Goal: Task Accomplishment & Management: Manage account settings

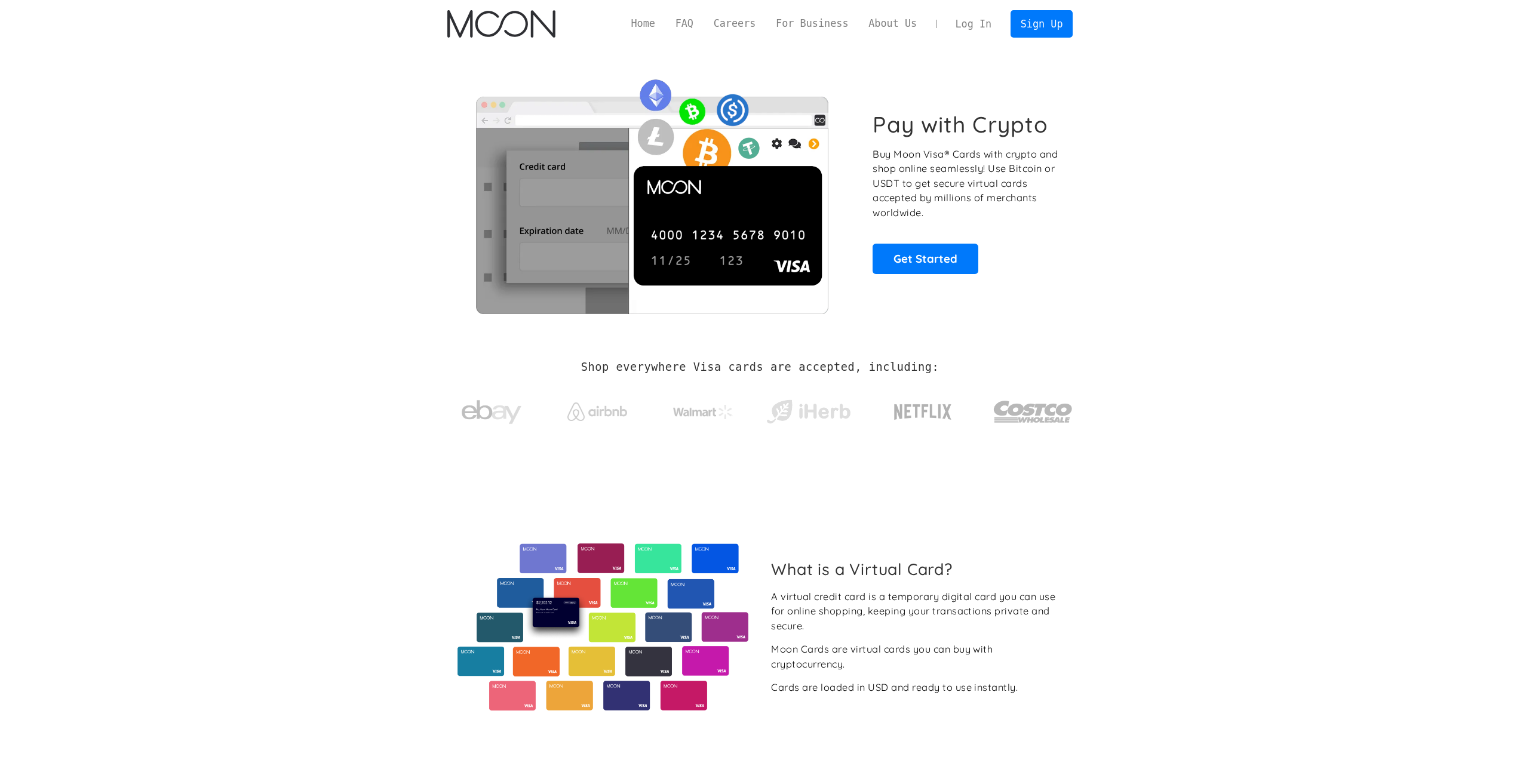
click at [989, 26] on link "Log In" at bounding box center [973, 24] width 56 height 26
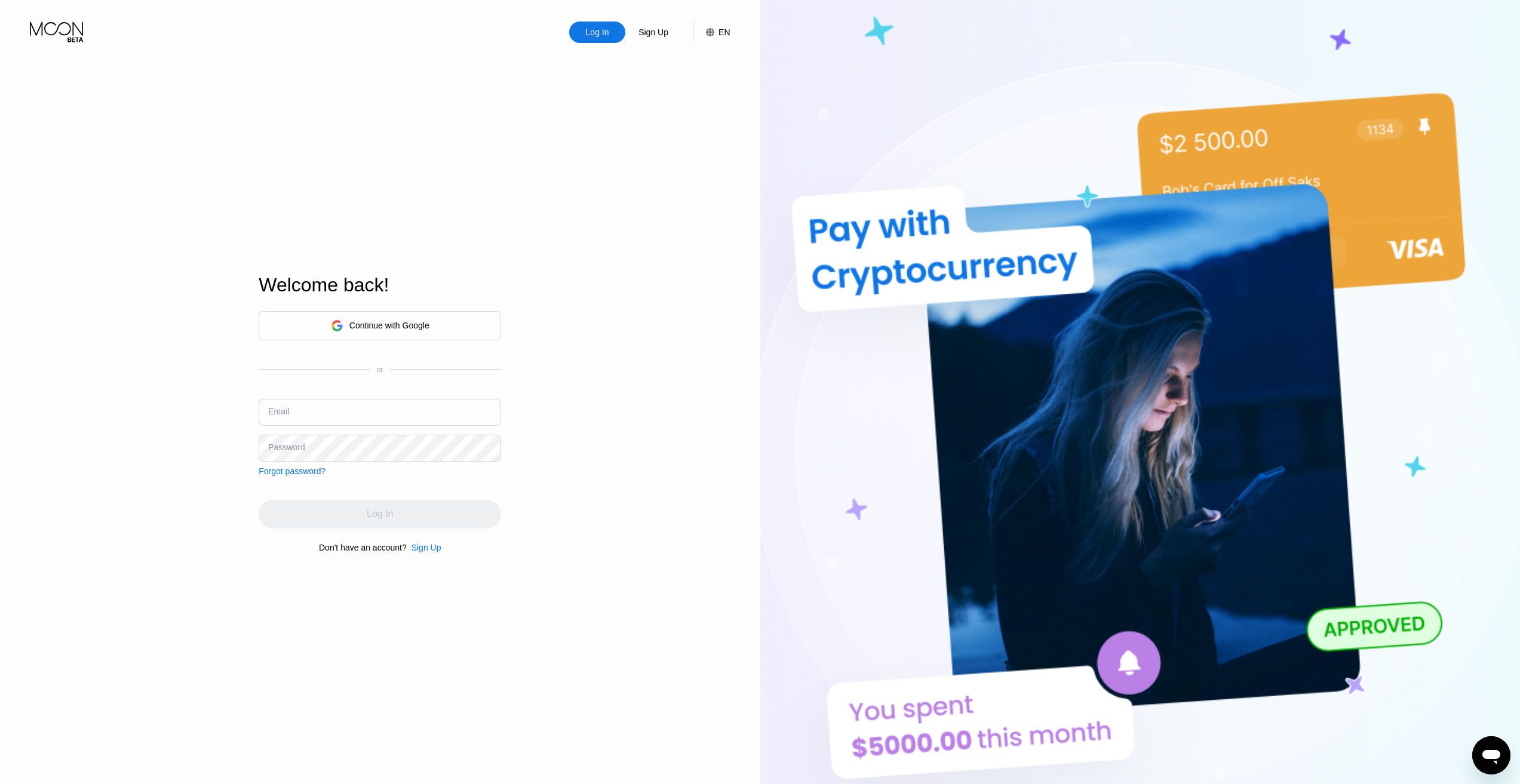
click at [442, 335] on div "Continue with Google" at bounding box center [380, 326] width 243 height 29
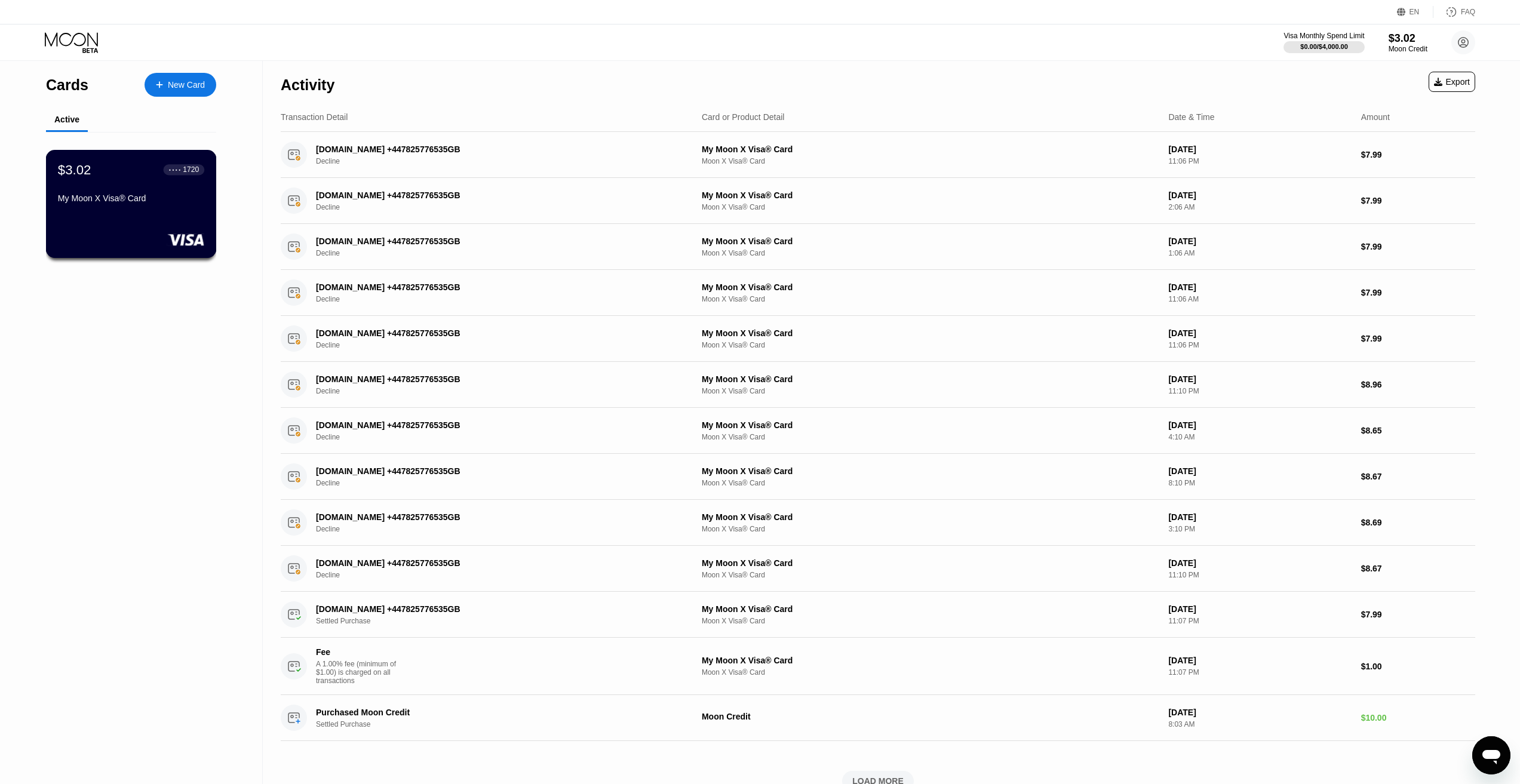
click at [185, 224] on div "$3.02 ● ● ● ● 1720 My Moon X Visa® Card" at bounding box center [131, 204] width 171 height 108
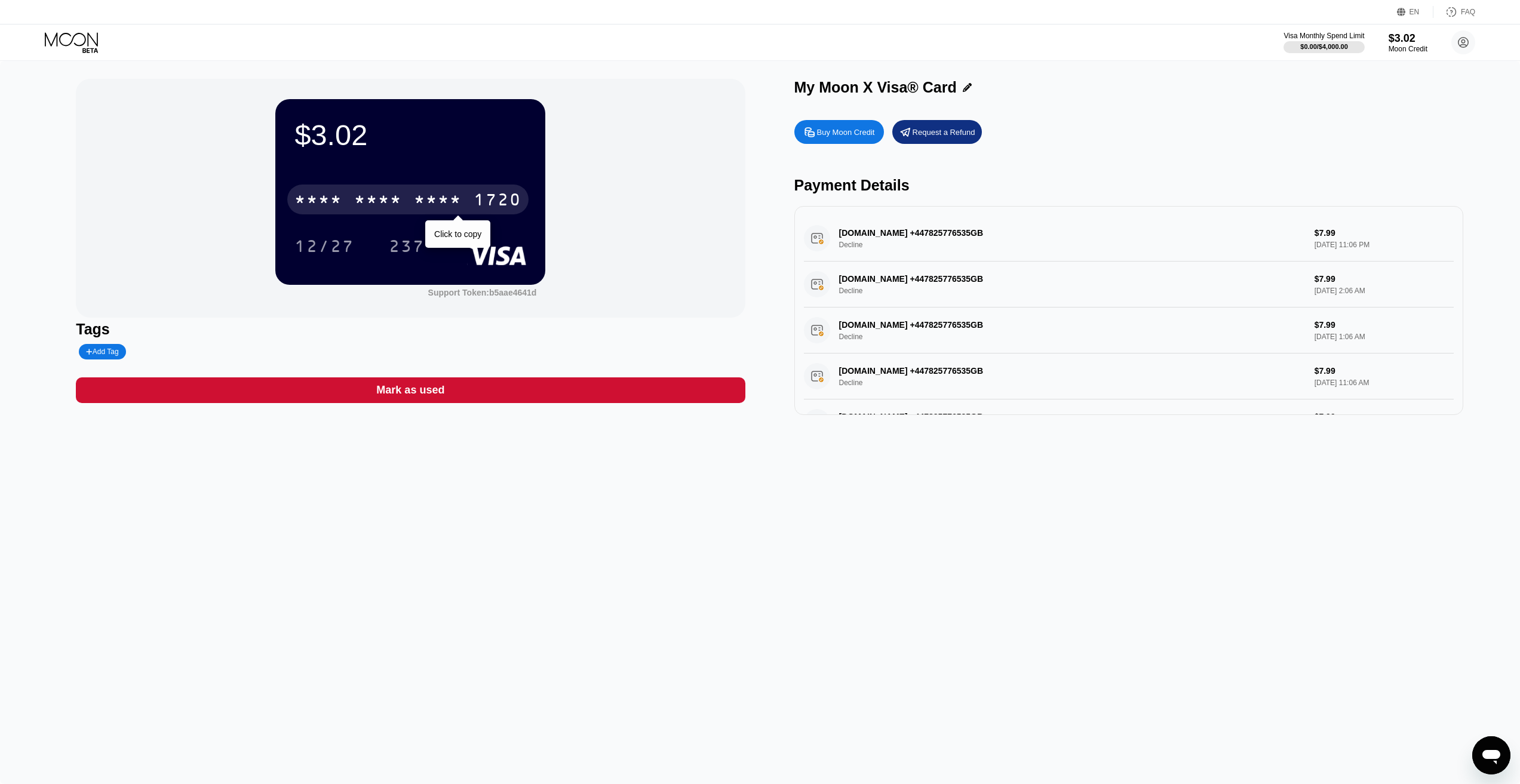
click at [388, 208] on div "* * * *" at bounding box center [378, 201] width 48 height 19
click at [362, 207] on div "6500" at bounding box center [378, 201] width 48 height 19
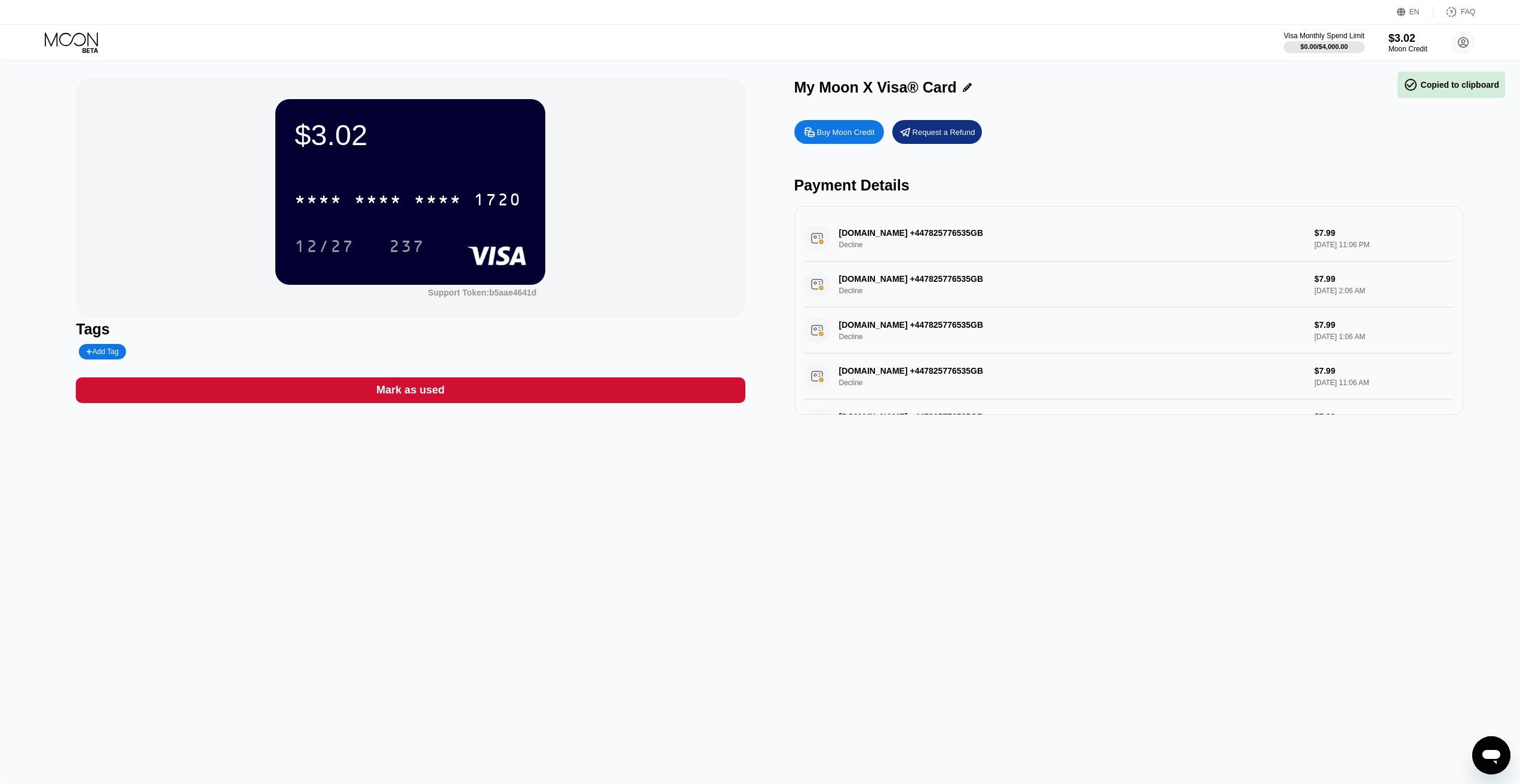
click at [326, 194] on div "* * * *" at bounding box center [318, 201] width 48 height 19
click at [323, 243] on div "12/27" at bounding box center [324, 247] width 59 height 19
drag, startPoint x: 417, startPoint y: 253, endPoint x: 411, endPoint y: 275, distance: 22.8
click at [416, 253] on div "237" at bounding box center [407, 247] width 36 height 19
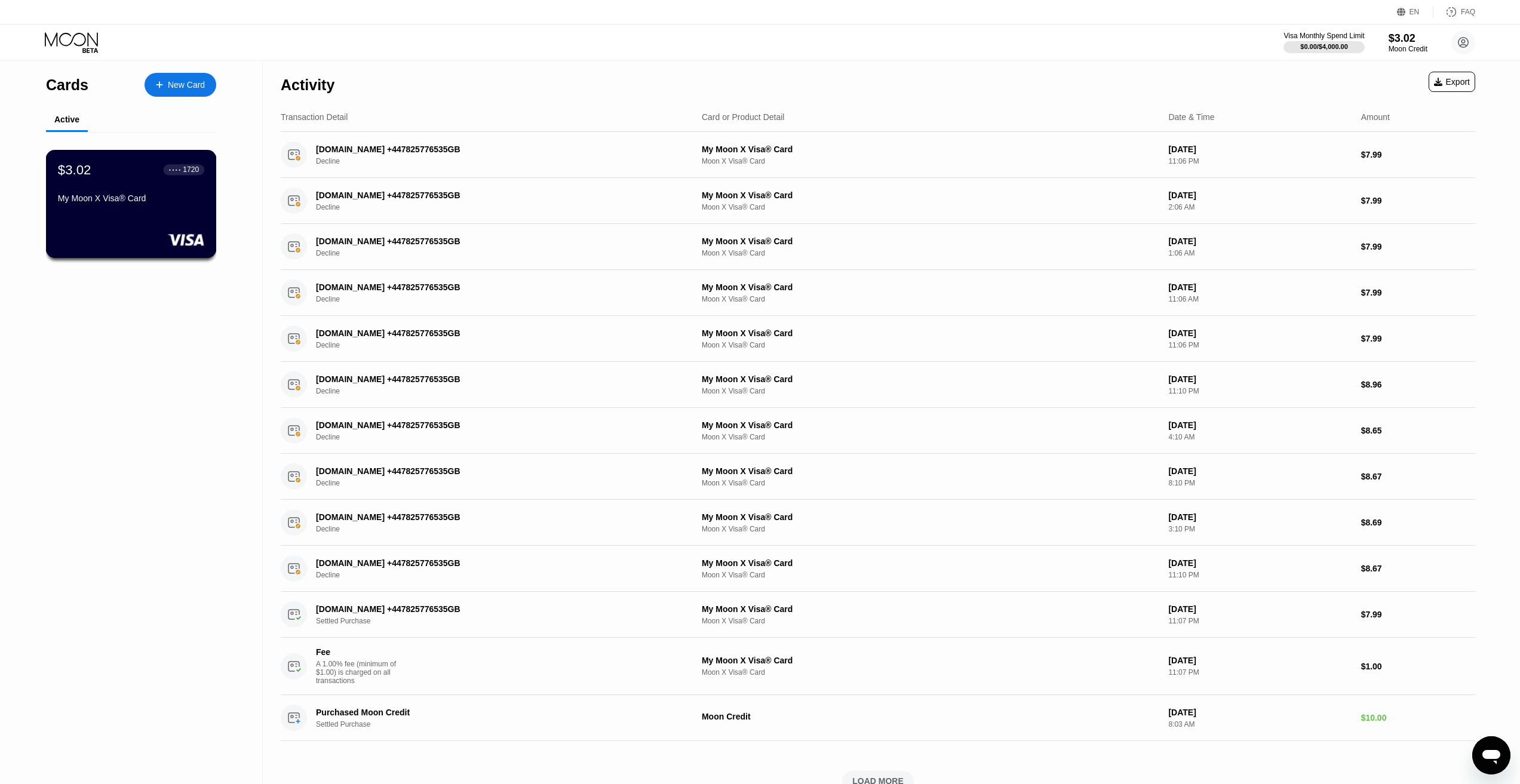
click at [172, 203] on div "My Moon X Visa® Card" at bounding box center [131, 198] width 146 height 10
